Goal: Task Accomplishment & Management: Use online tool/utility

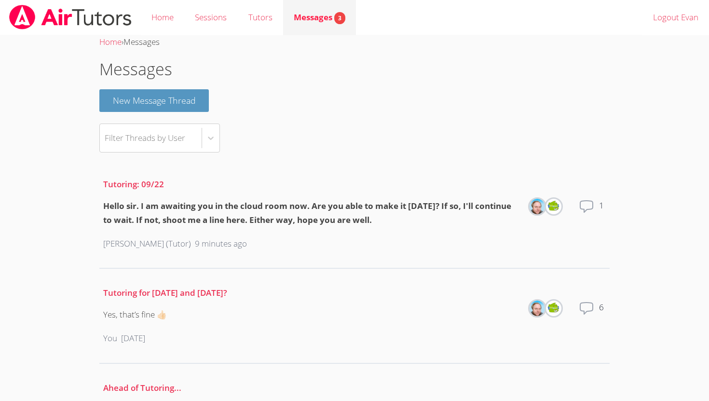
click at [313, 23] on div "Messages 3" at bounding box center [320, 18] width 52 height 14
click at [168, 21] on link "Home" at bounding box center [162, 17] width 43 height 35
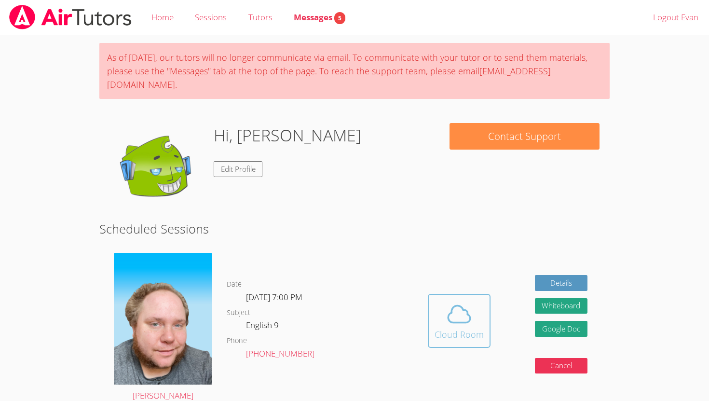
click at [449, 305] on icon at bounding box center [459, 313] width 22 height 17
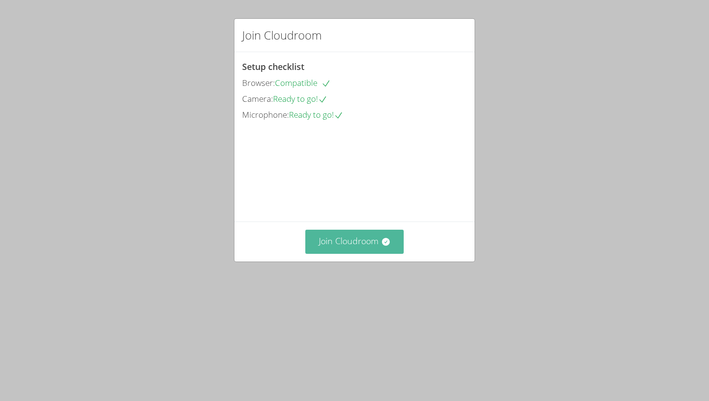
click at [349, 253] on button "Join Cloudroom" at bounding box center [354, 241] width 99 height 24
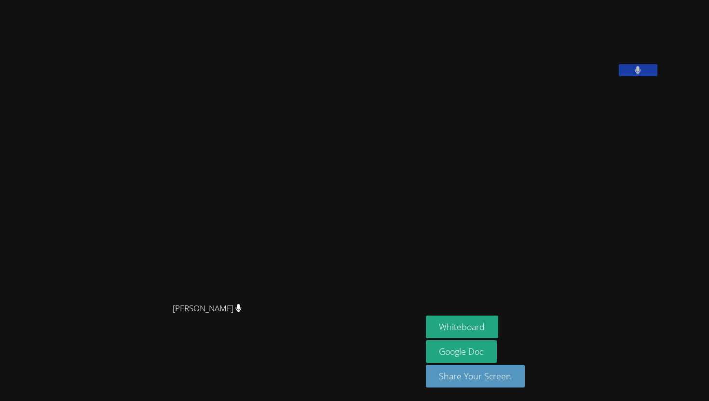
click at [657, 76] on button at bounding box center [637, 70] width 39 height 12
click at [618, 64] on button at bounding box center [637, 70] width 39 height 12
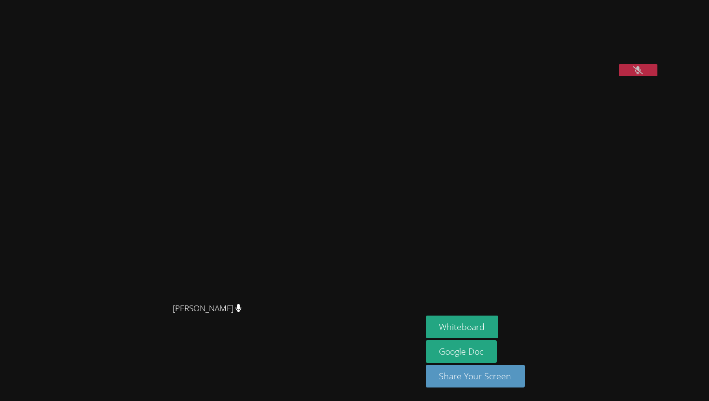
click at [618, 64] on button at bounding box center [637, 70] width 39 height 12
click at [657, 76] on button at bounding box center [637, 70] width 39 height 12
click at [618, 64] on button at bounding box center [637, 70] width 39 height 12
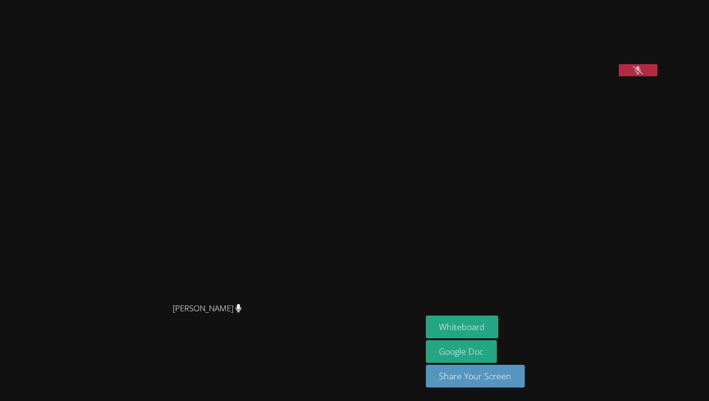
click at [618, 64] on button at bounding box center [637, 70] width 39 height 12
drag, startPoint x: 604, startPoint y: 227, endPoint x: 613, endPoint y: 227, distance: 8.2
click at [611, 227] on aside "[PERSON_NAME] Whiteboard Google Doc Share Your Screen" at bounding box center [542, 200] width 241 height 401
drag, startPoint x: 708, startPoint y: 80, endPoint x: 708, endPoint y: 47, distance: 32.8
click at [663, 47] on aside "[PERSON_NAME] Whiteboard Google Doc Share Your Screen" at bounding box center [542, 200] width 241 height 401
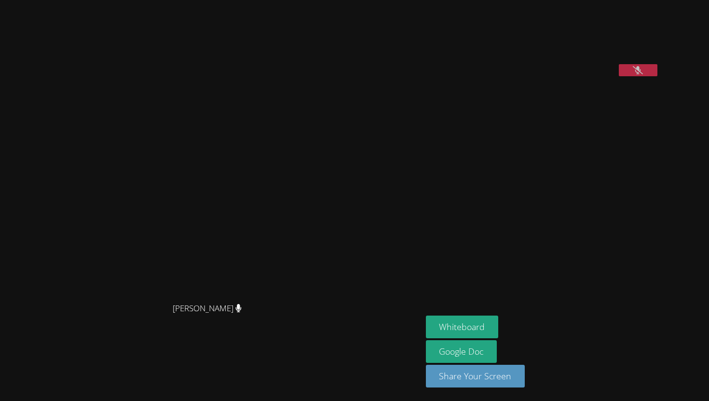
click at [663, 23] on aside "[PERSON_NAME] Whiteboard Google Doc Share Your Screen" at bounding box center [542, 200] width 241 height 401
click at [663, 25] on aside "[PERSON_NAME] Whiteboard Google Doc Share Your Screen" at bounding box center [542, 200] width 241 height 401
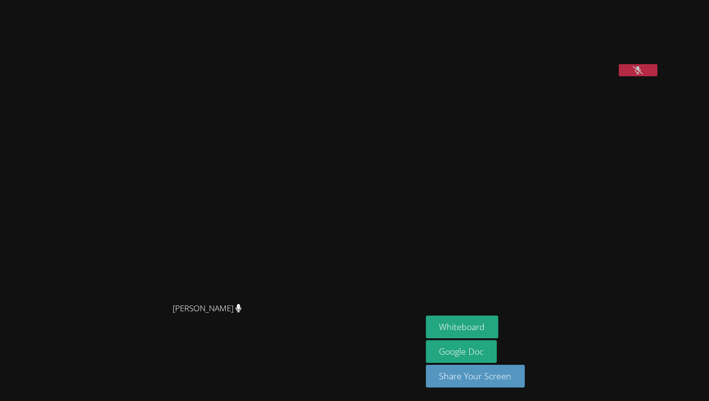
drag, startPoint x: 708, startPoint y: 25, endPoint x: 700, endPoint y: 25, distance: 8.2
click at [663, 25] on aside "[PERSON_NAME] Whiteboard Google Doc Share Your Screen" at bounding box center [542, 200] width 241 height 401
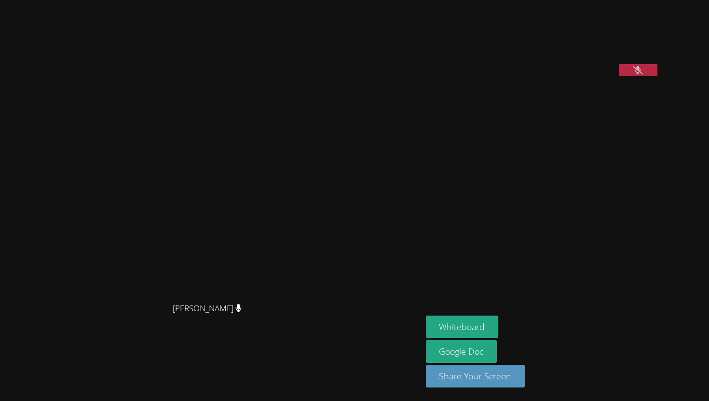
click at [663, 43] on aside "[PERSON_NAME] Whiteboard Google Doc Share Your Screen" at bounding box center [542, 200] width 241 height 401
drag, startPoint x: 708, startPoint y: 43, endPoint x: 705, endPoint y: 47, distance: 5.1
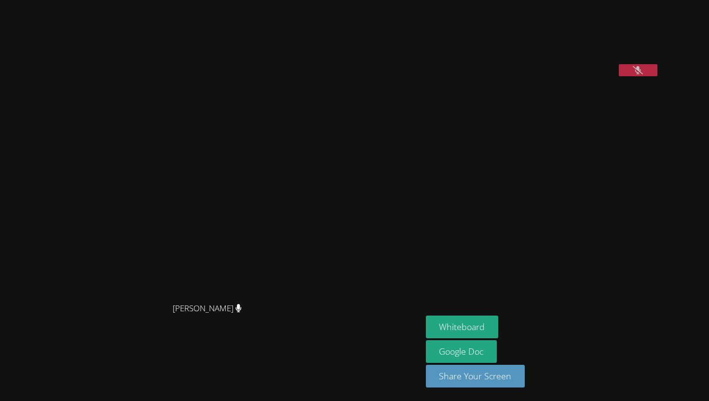
click at [663, 47] on aside "[PERSON_NAME] Whiteboard Google Doc Share Your Screen" at bounding box center [542, 200] width 241 height 401
click at [570, 52] on video at bounding box center [498, 40] width 145 height 72
click at [657, 76] on button at bounding box center [637, 70] width 39 height 12
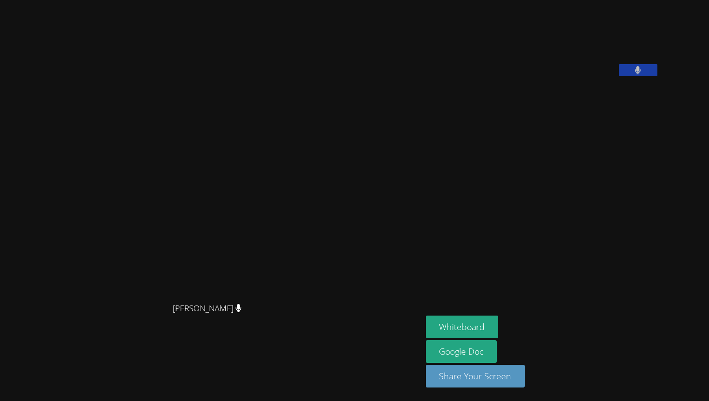
click at [663, 134] on aside "[PERSON_NAME] Whiteboard Google Doc Share Your Screen" at bounding box center [542, 200] width 241 height 401
click at [663, 132] on aside "[PERSON_NAME] Whiteboard Google Doc Share Your Screen" at bounding box center [542, 200] width 241 height 401
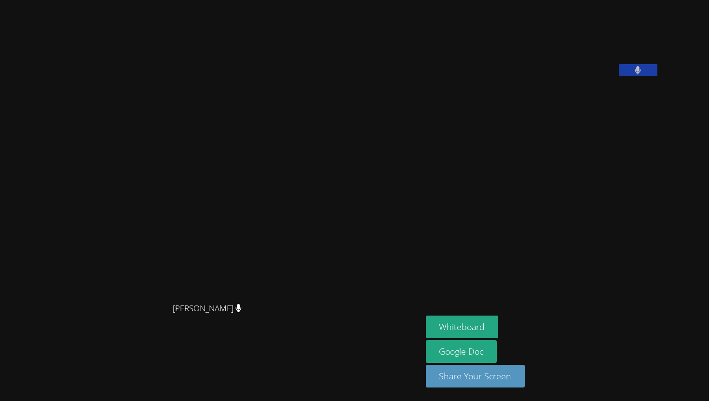
click at [663, 132] on aside "[PERSON_NAME] Whiteboard Google Doc Share Your Screen" at bounding box center [542, 200] width 241 height 401
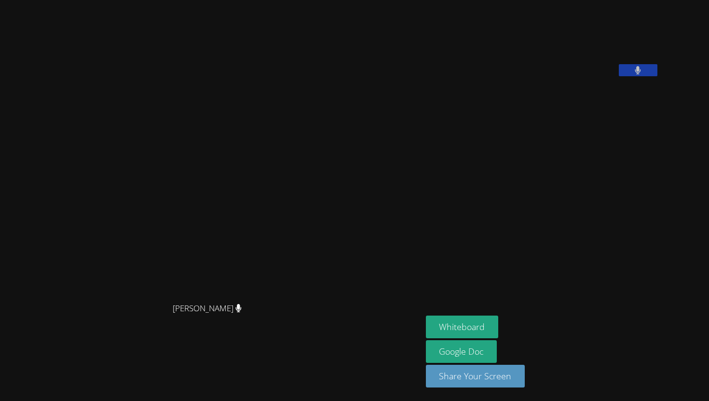
click at [663, 132] on aside "[PERSON_NAME] Whiteboard Google Doc Share Your Screen" at bounding box center [542, 200] width 241 height 401
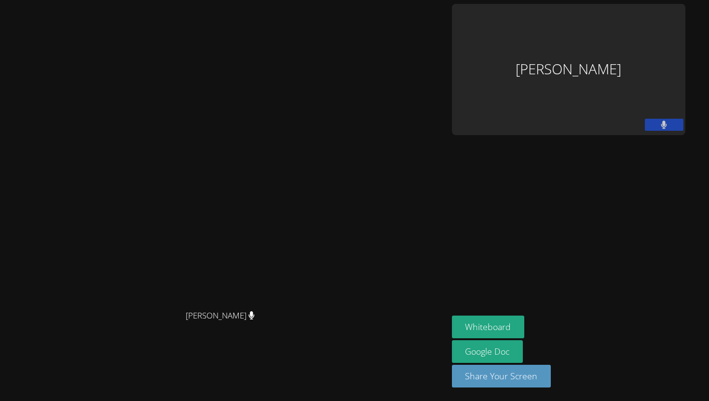
click at [352, 48] on div "[PERSON_NAME] [PERSON_NAME]" at bounding box center [224, 200] width 440 height 393
click at [296, 57] on video at bounding box center [223, 180] width 145 height 247
